Goal: Task Accomplishment & Management: Manage account settings

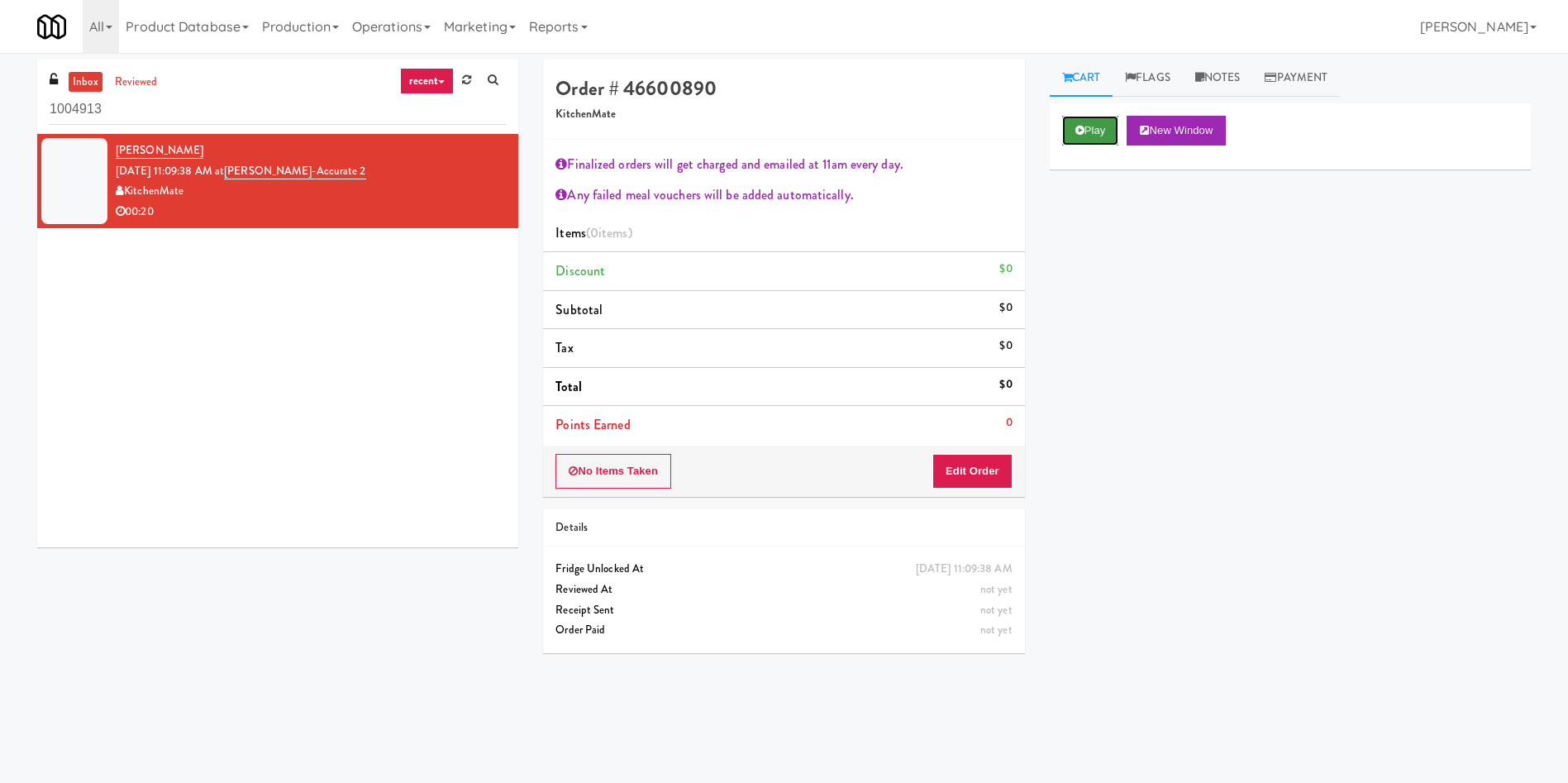
click at [1107, 120] on button "Play" at bounding box center [1090, 130] width 57 height 30
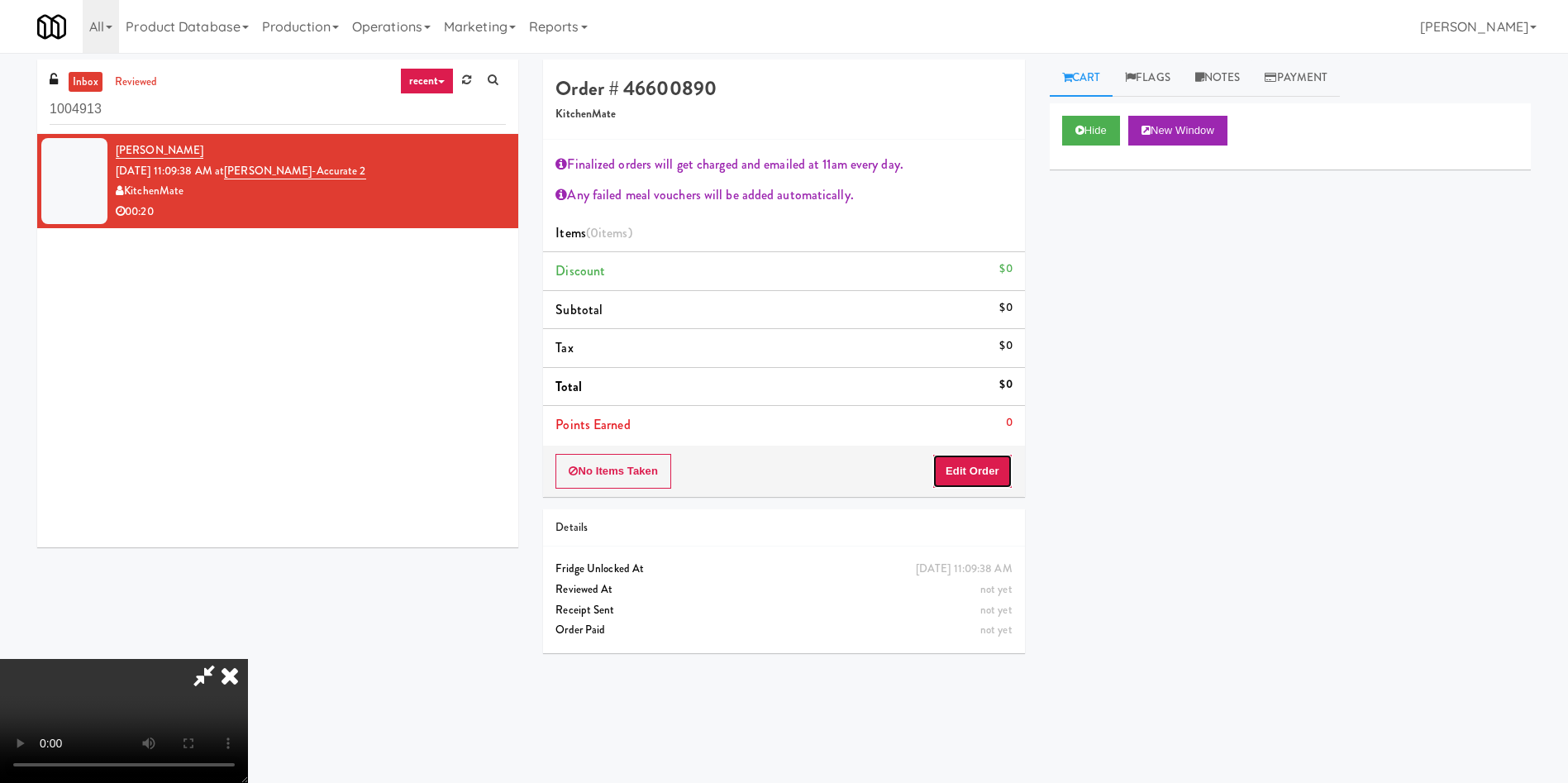
click at [980, 464] on button "Edit Order" at bounding box center [972, 471] width 81 height 35
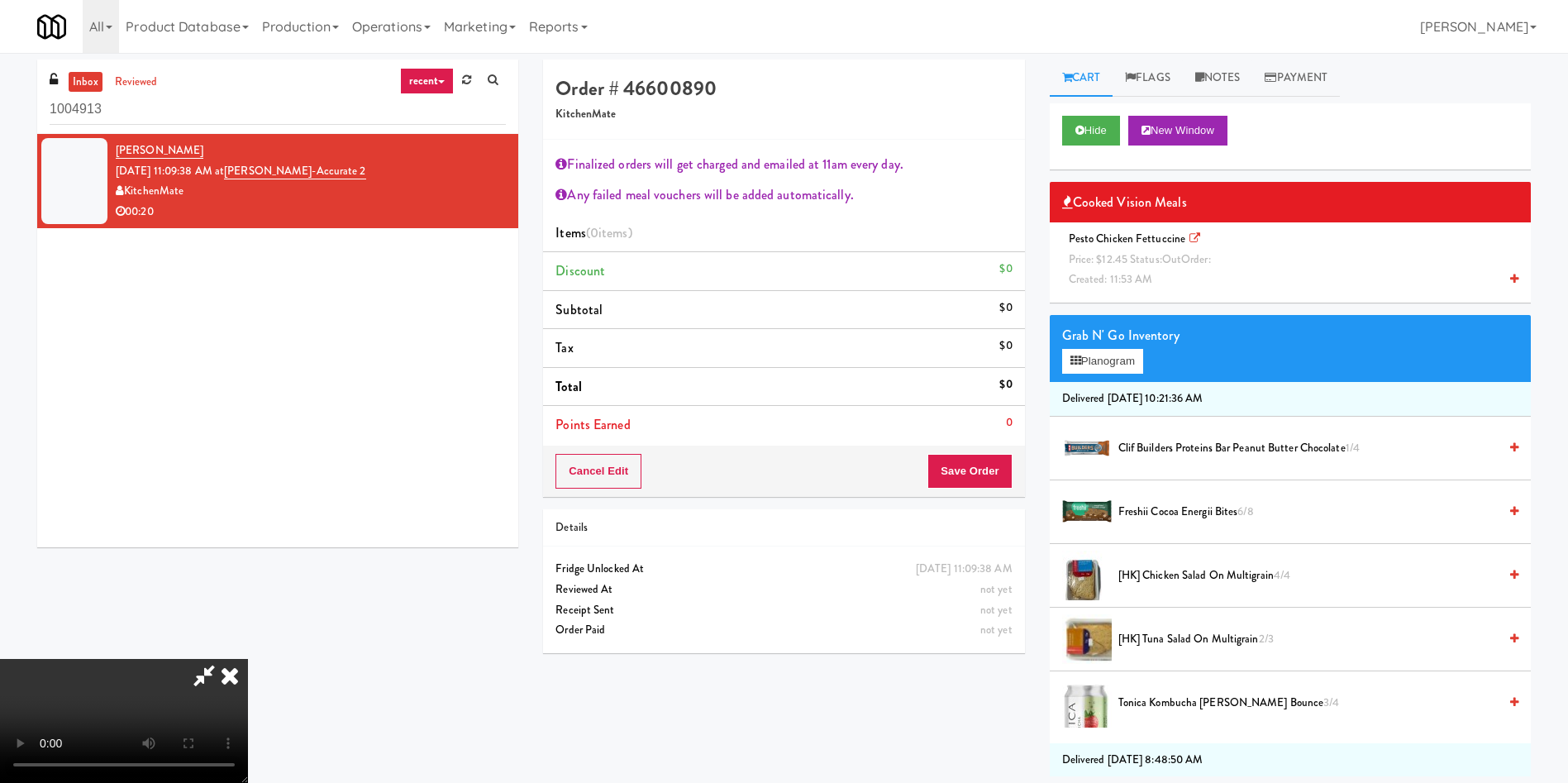
click at [248, 659] on video at bounding box center [124, 721] width 248 height 124
click at [248, 659] on icon at bounding box center [230, 676] width 36 height 33
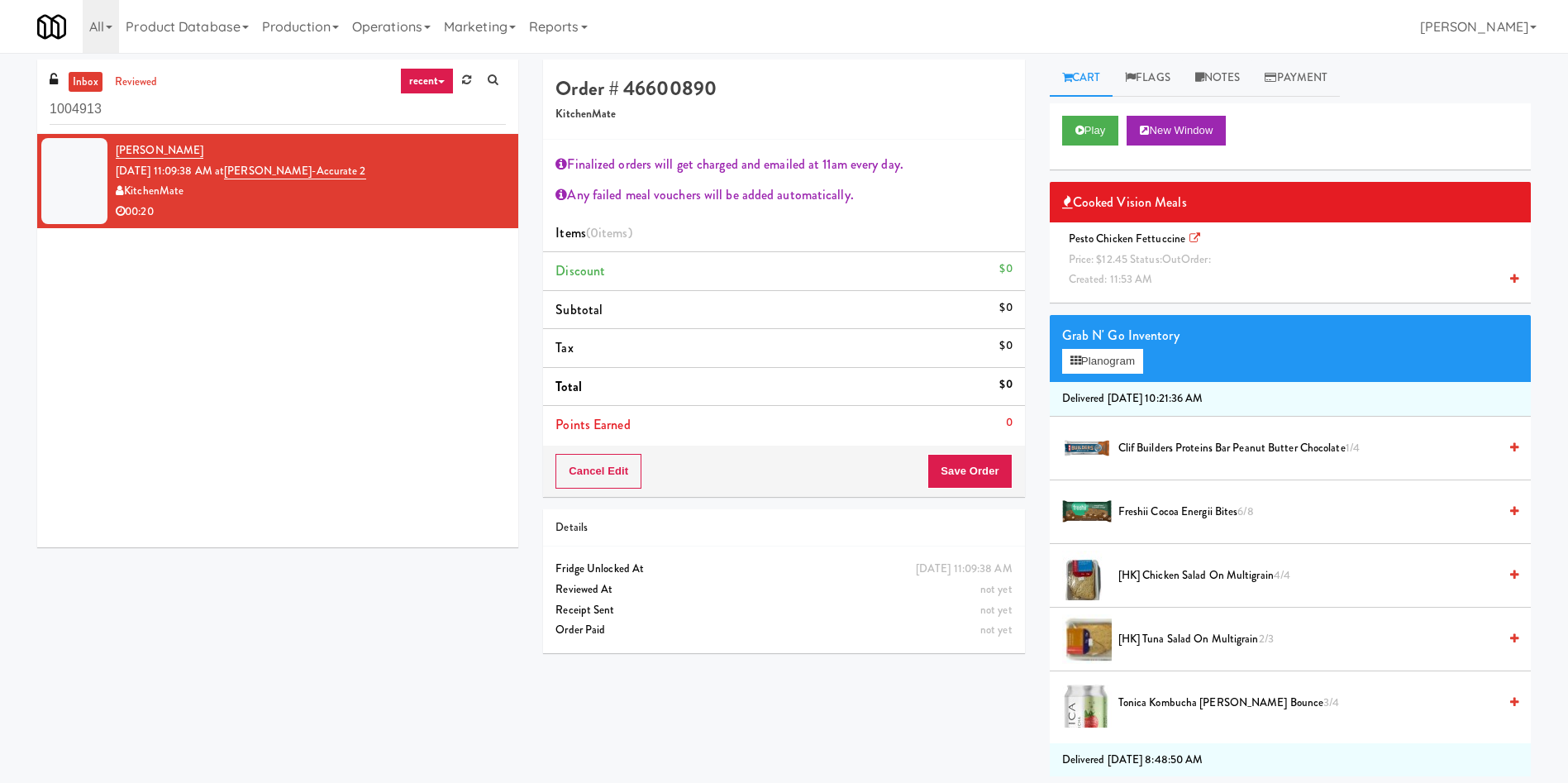
click at [1113, 271] on span "Created: 11:53 AM" at bounding box center [1111, 279] width 84 height 16
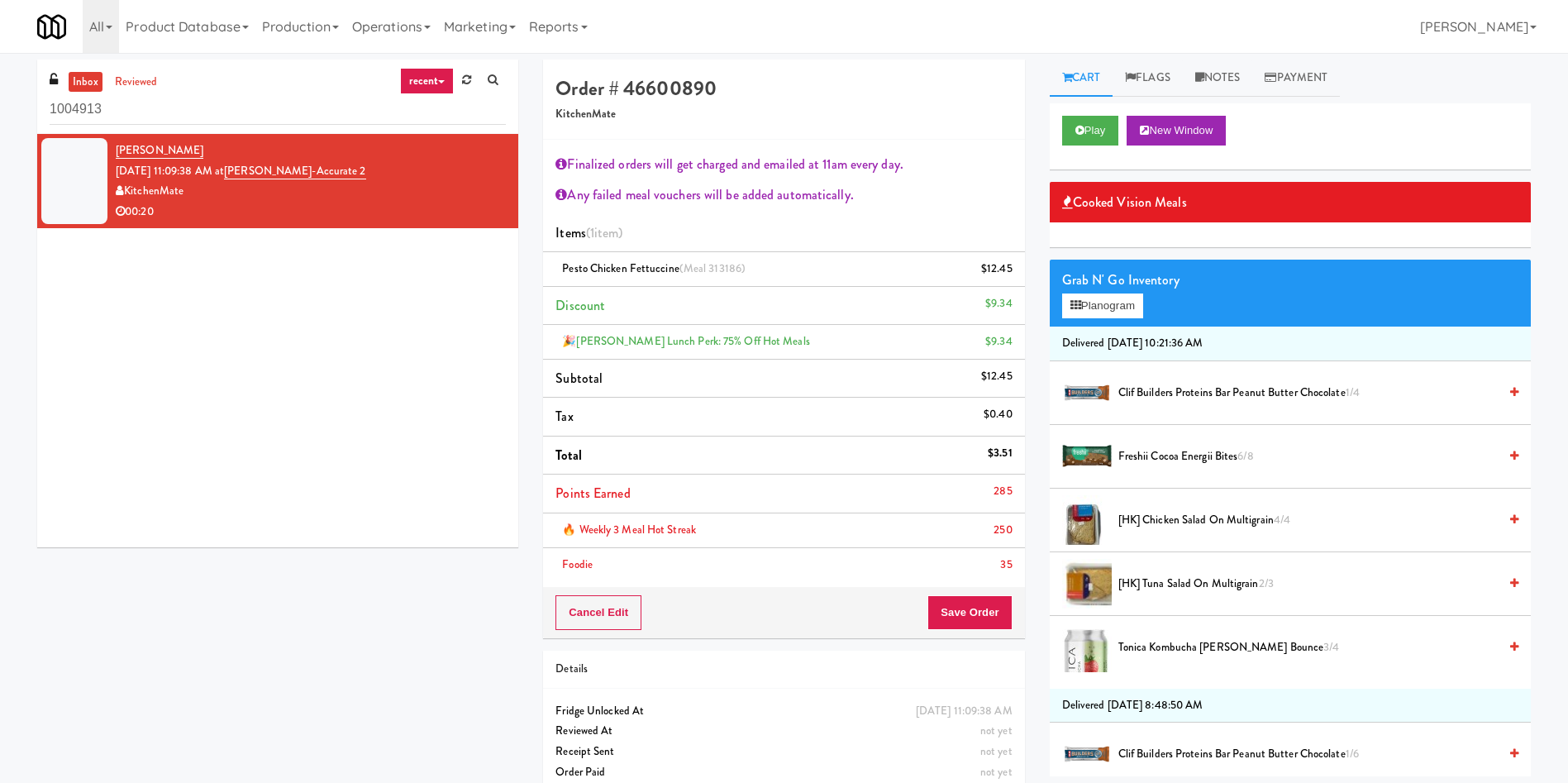
click at [982, 630] on div "Cancel Edit Save Order" at bounding box center [784, 612] width 481 height 51
click at [982, 621] on button "Save Order" at bounding box center [969, 613] width 84 height 35
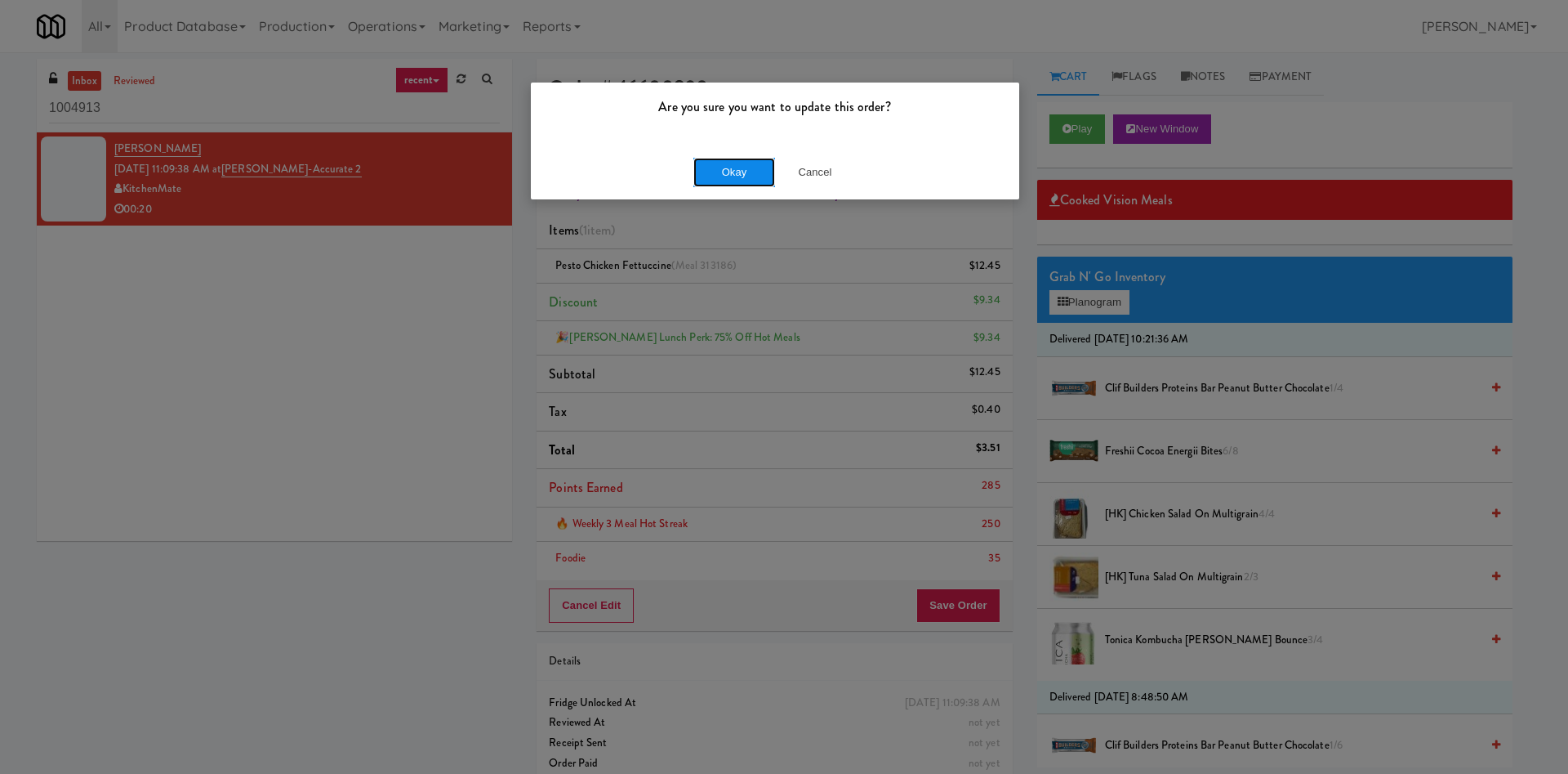
click at [754, 159] on button "Okay" at bounding box center [734, 172] width 81 height 29
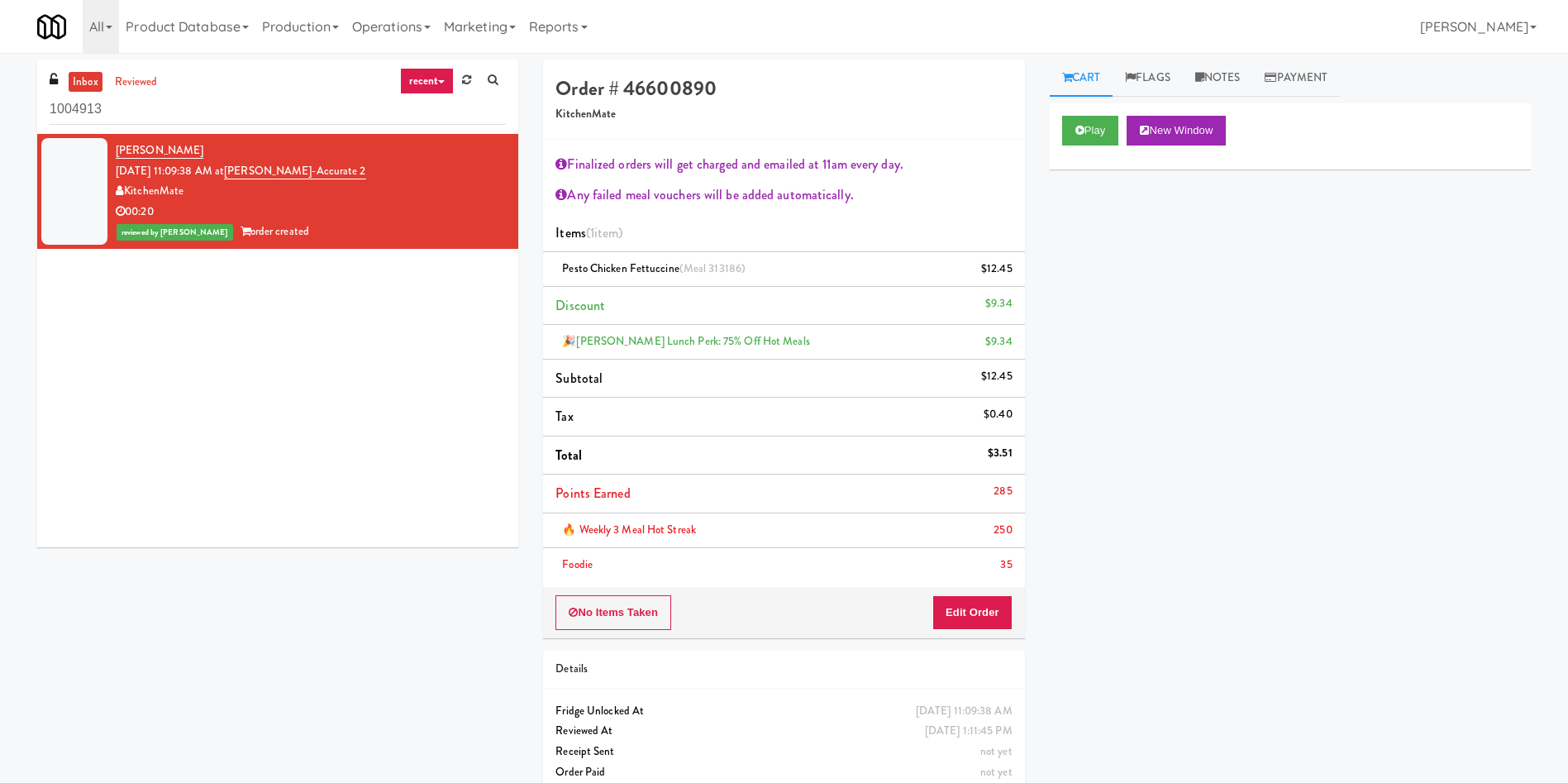
click at [309, 480] on div "[PERSON_NAME] [DATE] 11:09:38 AM at [PERSON_NAME]-Accurate 2 KitchenMate 00:20 …" at bounding box center [278, 341] width 481 height 413
